Goal: Information Seeking & Learning: Check status

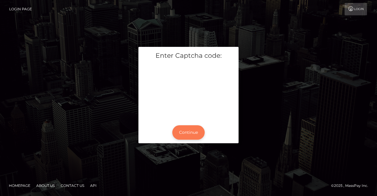
click at [189, 133] on button "Continue" at bounding box center [189, 132] width 32 height 14
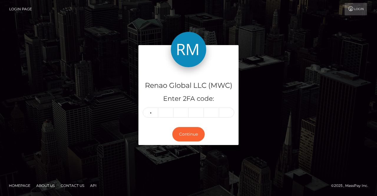
type input "1"
type input "2"
type input "7"
type input "2"
type input "4"
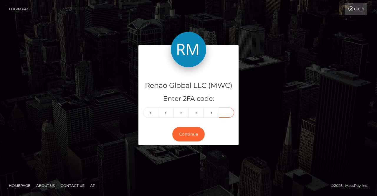
type input "5"
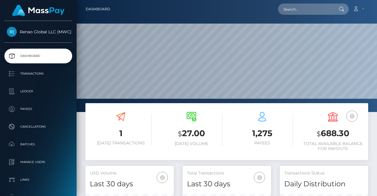
scroll to position [104, 88]
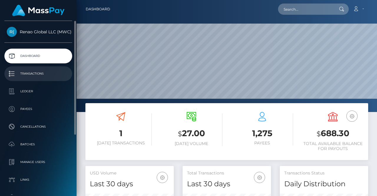
click at [42, 73] on p "Transactions" at bounding box center [38, 73] width 63 height 9
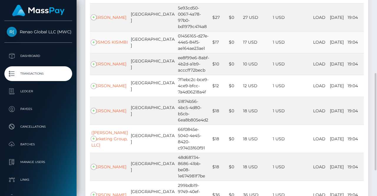
scroll to position [177, 0]
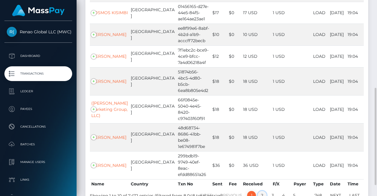
click at [263, 191] on link "2" at bounding box center [262, 195] width 9 height 9
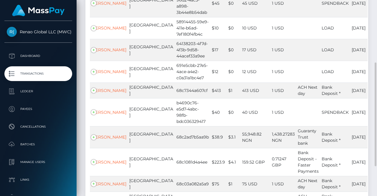
scroll to position [0, 0]
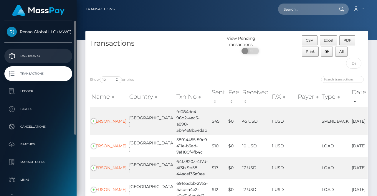
click at [26, 56] on p "Dashboard" at bounding box center [38, 56] width 63 height 9
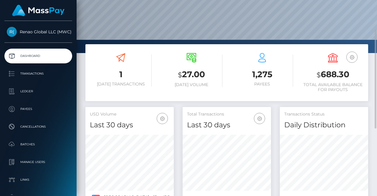
scroll to position [88, 0]
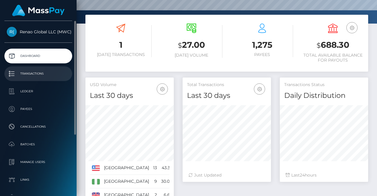
click at [33, 76] on p "Transactions" at bounding box center [38, 73] width 63 height 9
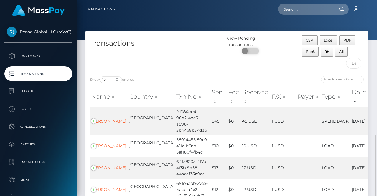
scroll to position [174, 0]
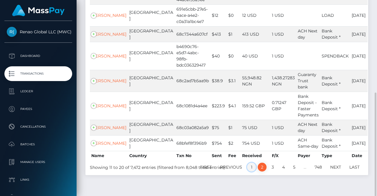
click at [251, 163] on link "1" at bounding box center [251, 167] width 9 height 9
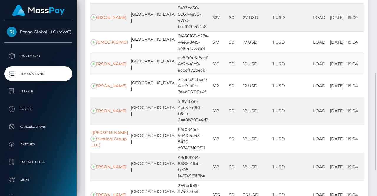
scroll to position [29, 0]
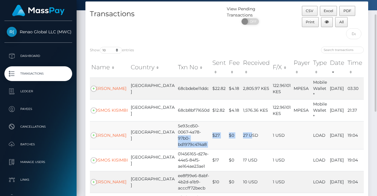
drag, startPoint x: 236, startPoint y: 122, endPoint x: 188, endPoint y: 120, distance: 49.0
click at [188, 121] on tr "[PERSON_NAME] 5e93cd50-0067-4a78-97b0-bd1979c474a8 $27 $0 27 USD 1 USD LOAD [DA…" at bounding box center [227, 135] width 274 height 28
click at [211, 126] on td "$27" at bounding box center [219, 135] width 17 height 28
drag, startPoint x: 195, startPoint y: 121, endPoint x: 203, endPoint y: 123, distance: 8.4
click at [211, 123] on td "$27" at bounding box center [219, 135] width 17 height 28
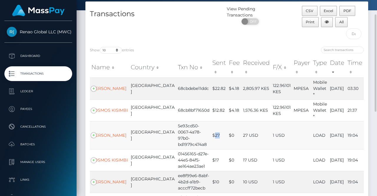
click at [211, 124] on td "$27" at bounding box center [219, 135] width 17 height 28
drag, startPoint x: 226, startPoint y: 120, endPoint x: 244, endPoint y: 123, distance: 17.6
click at [244, 123] on tr "[PERSON_NAME] 5e93cd50-0067-4a78-97b0-bd1979c474a8 $27 $0 27 USD 1 USD LOAD [DA…" at bounding box center [227, 135] width 274 height 28
click at [243, 123] on td "27 USD" at bounding box center [257, 135] width 30 height 28
drag, startPoint x: 243, startPoint y: 123, endPoint x: 224, endPoint y: 122, distance: 18.9
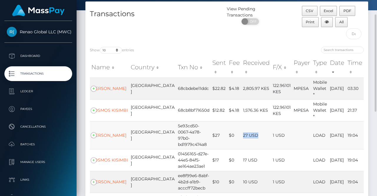
click at [224, 122] on tr "[PERSON_NAME] 5e93cd50-0067-4a78-97b0-bd1979c474a8 $27 $0 27 USD 1 USD LOAD [DA…" at bounding box center [227, 135] width 274 height 28
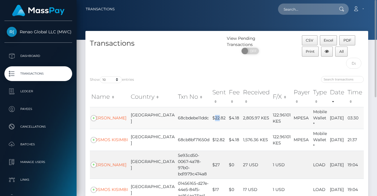
drag, startPoint x: 201, startPoint y: 115, endPoint x: 196, endPoint y: 115, distance: 4.7
click at [211, 115] on td "$22.82" at bounding box center [219, 118] width 17 height 22
drag, startPoint x: 196, startPoint y: 115, endPoint x: 199, endPoint y: 115, distance: 3.2
click at [211, 115] on td "$22.82" at bounding box center [219, 118] width 17 height 22
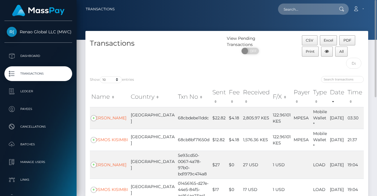
click at [201, 76] on div "Show 10 25 50 100 250 500 1,000 3,500 entries" at bounding box center [156, 80] width 133 height 8
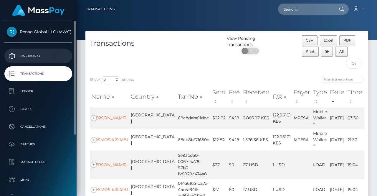
click at [32, 55] on p "Dashboard" at bounding box center [38, 56] width 63 height 9
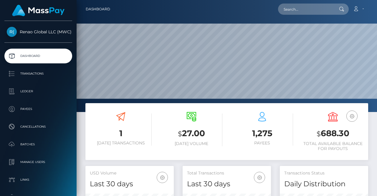
scroll to position [104, 88]
click at [365, 10] on link "Account" at bounding box center [358, 9] width 17 height 12
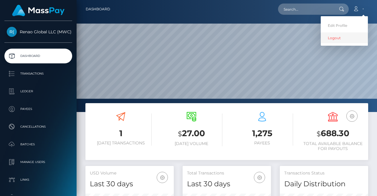
click at [336, 36] on link "Logout" at bounding box center [344, 37] width 47 height 11
